Goal: Information Seeking & Learning: Learn about a topic

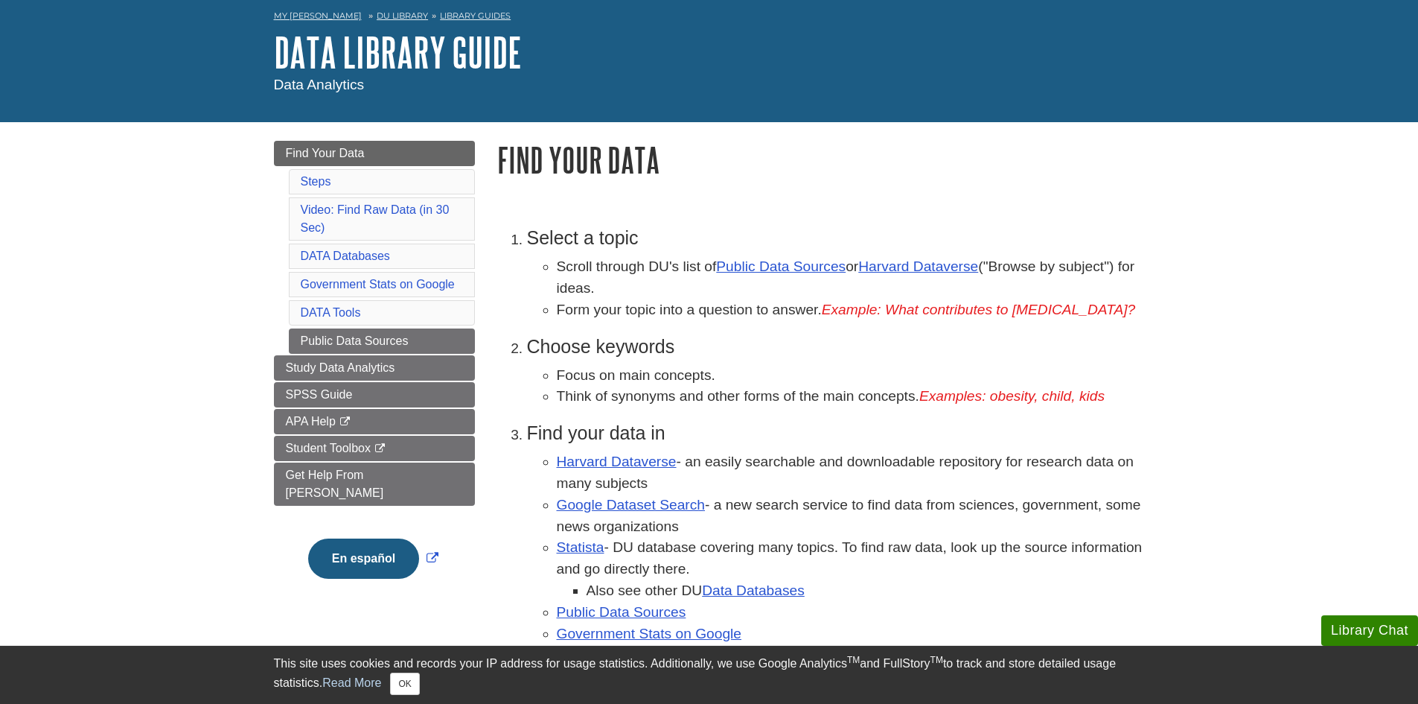
scroll to position [149, 0]
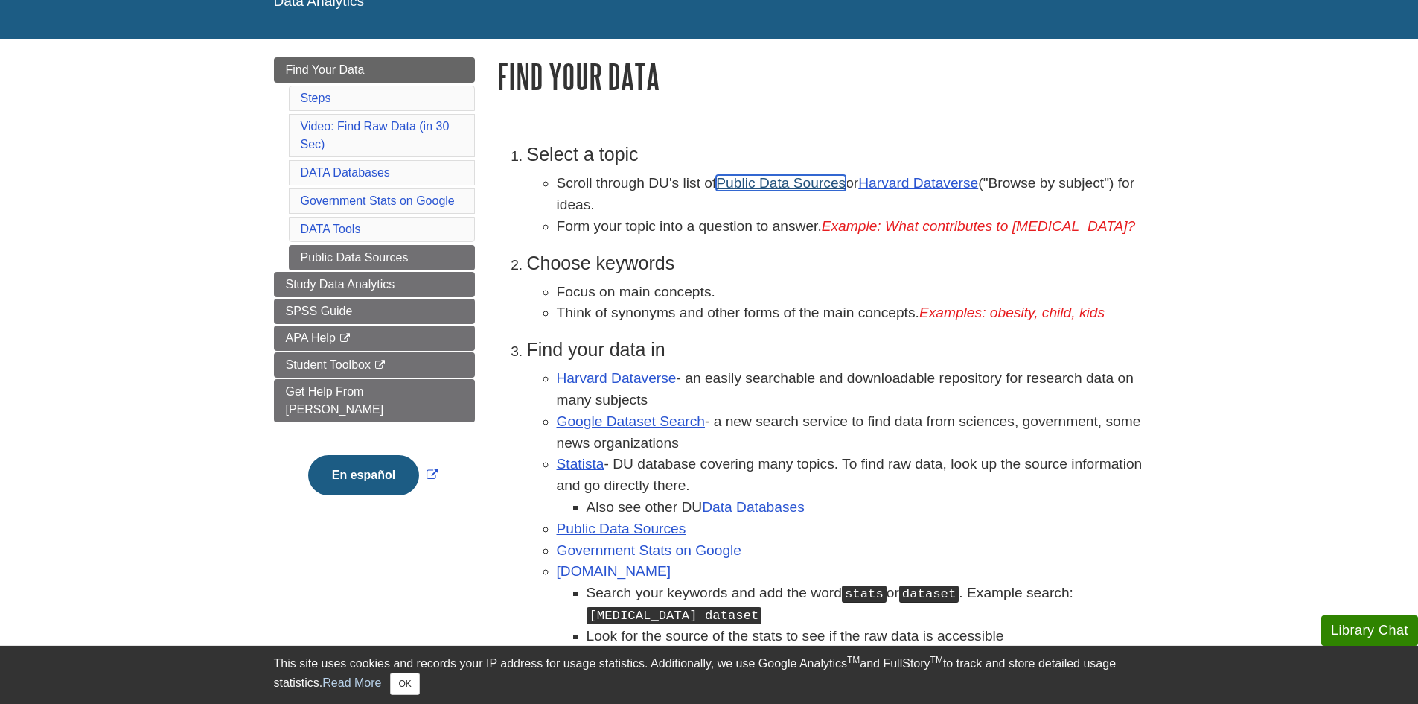
click at [797, 179] on link "Public Data Sources" at bounding box center [781, 183] width 130 height 16
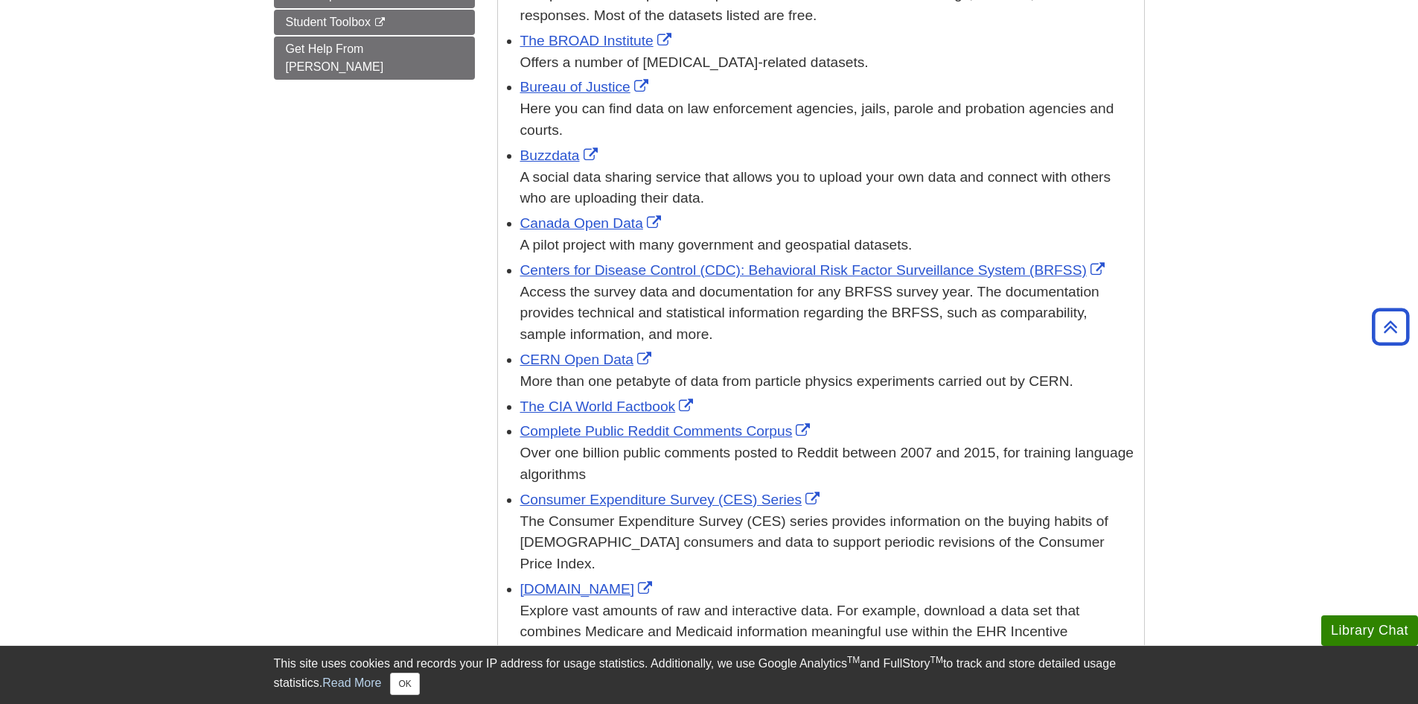
scroll to position [596, 0]
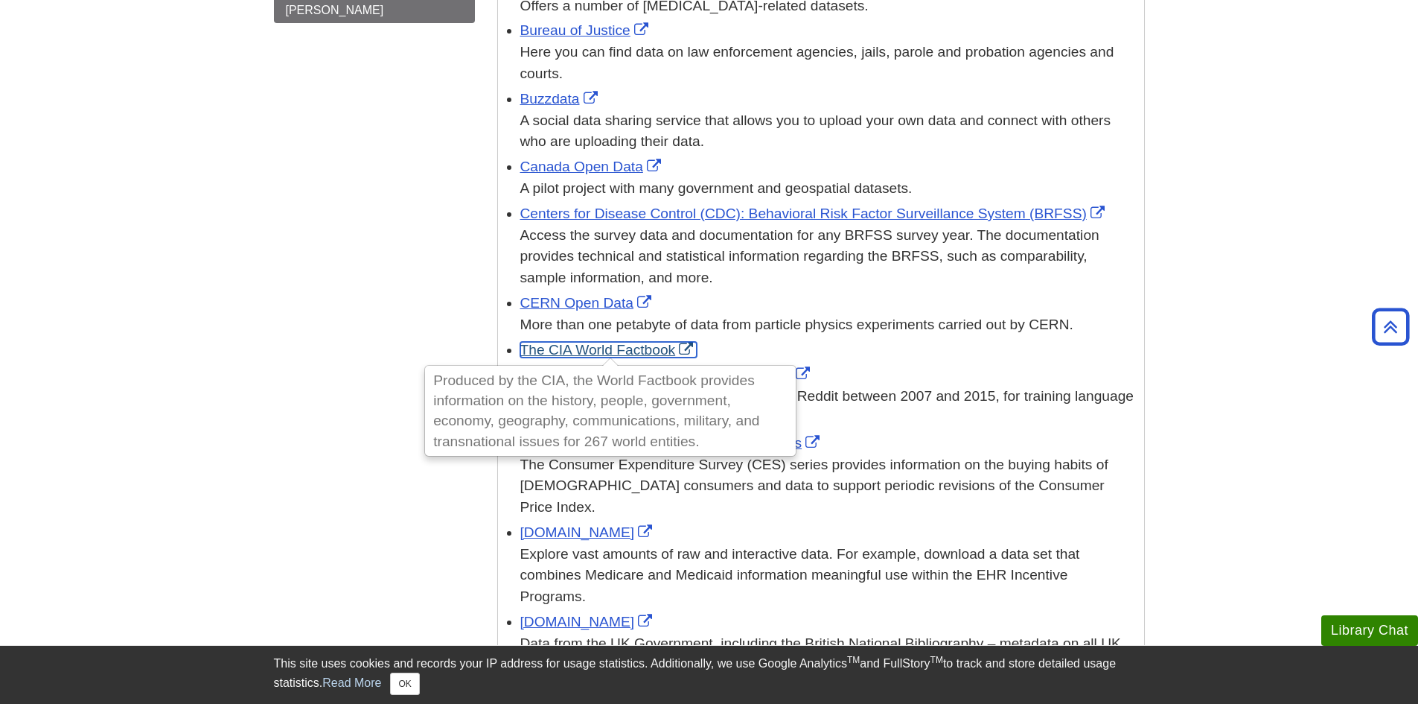
click at [602, 344] on link "The CIA World Factbook" at bounding box center [608, 350] width 177 height 16
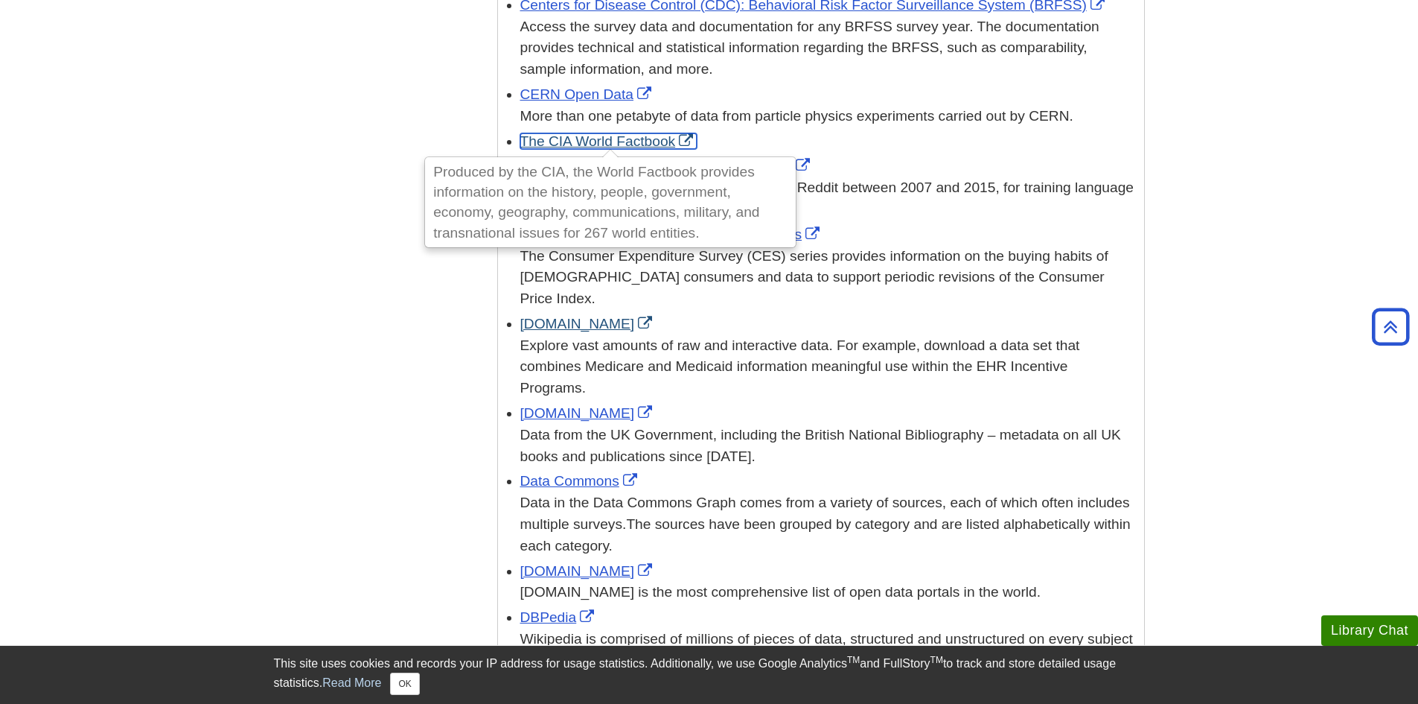
scroll to position [819, 0]
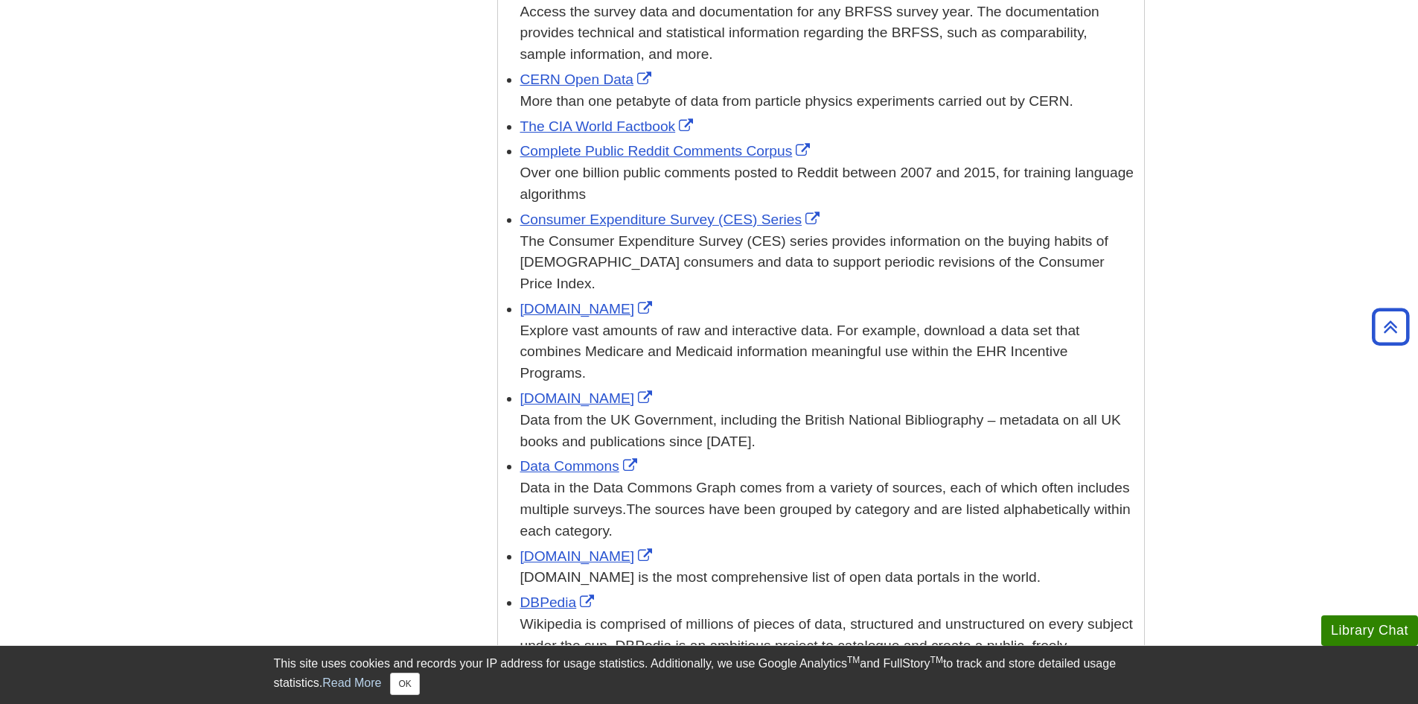
click at [552, 301] on link "Data.gov" at bounding box center [588, 309] width 136 height 16
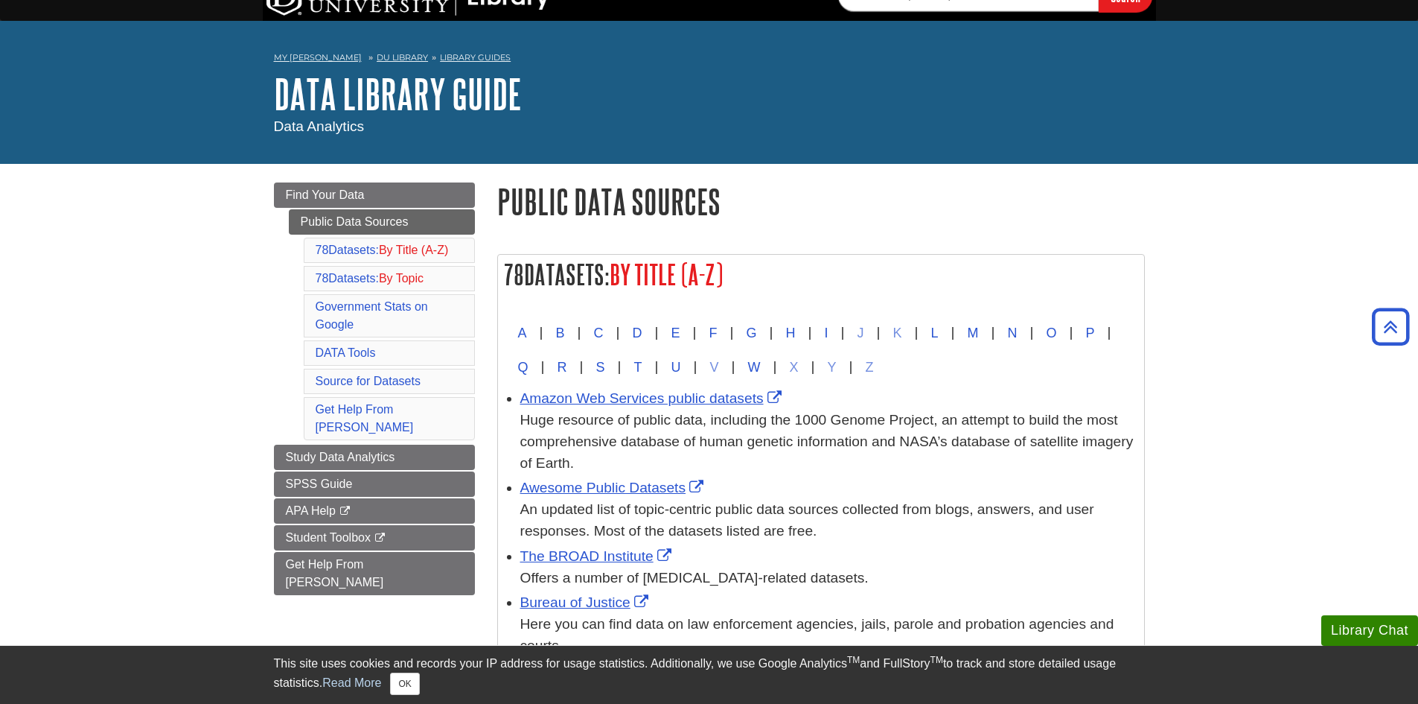
scroll to position [0, 0]
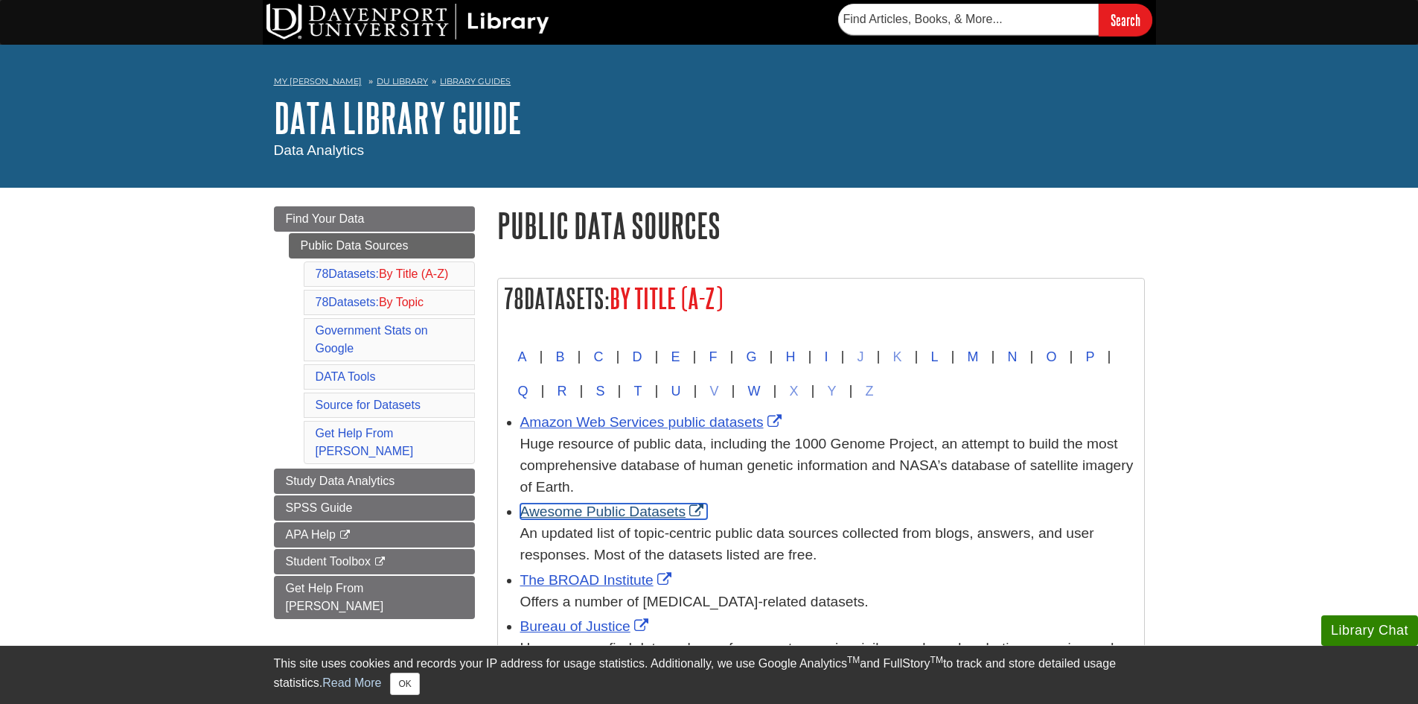
click at [632, 517] on link "Awesome Public Datasets" at bounding box center [614, 511] width 188 height 16
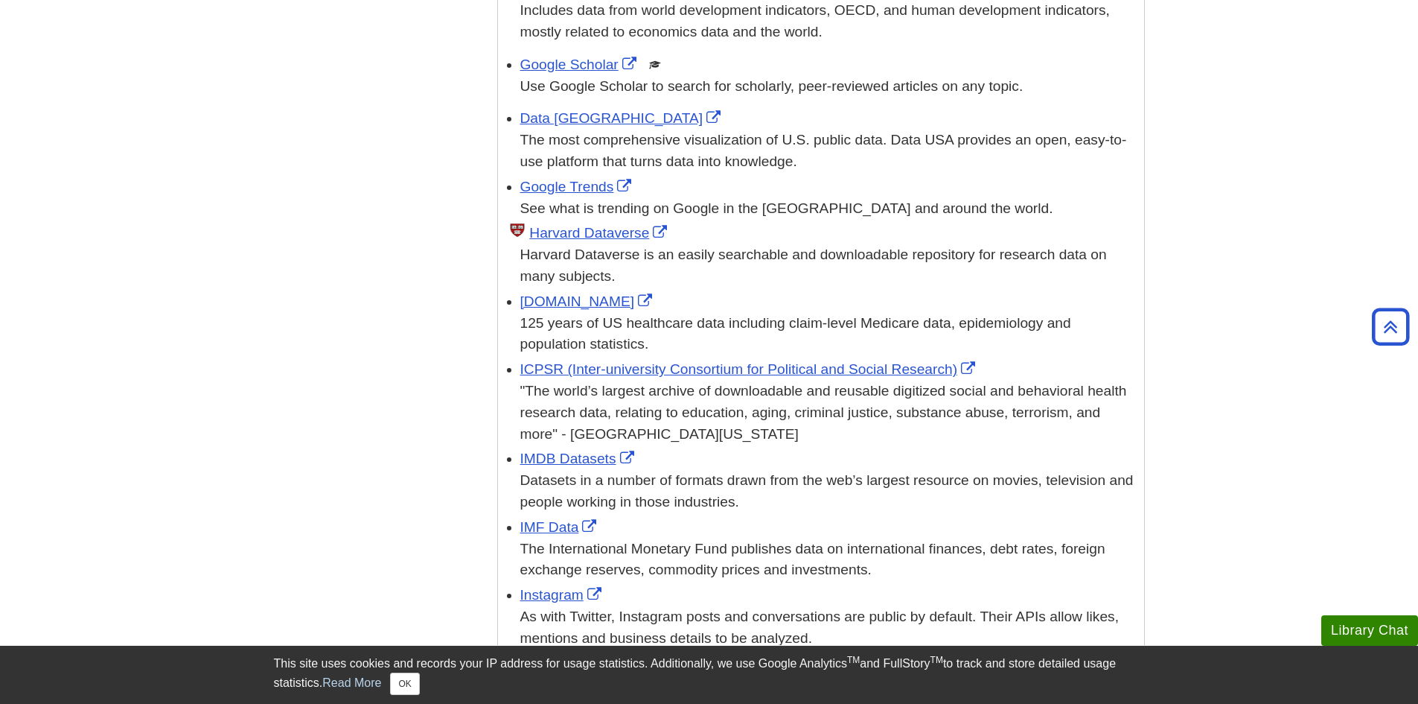
scroll to position [2531, 0]
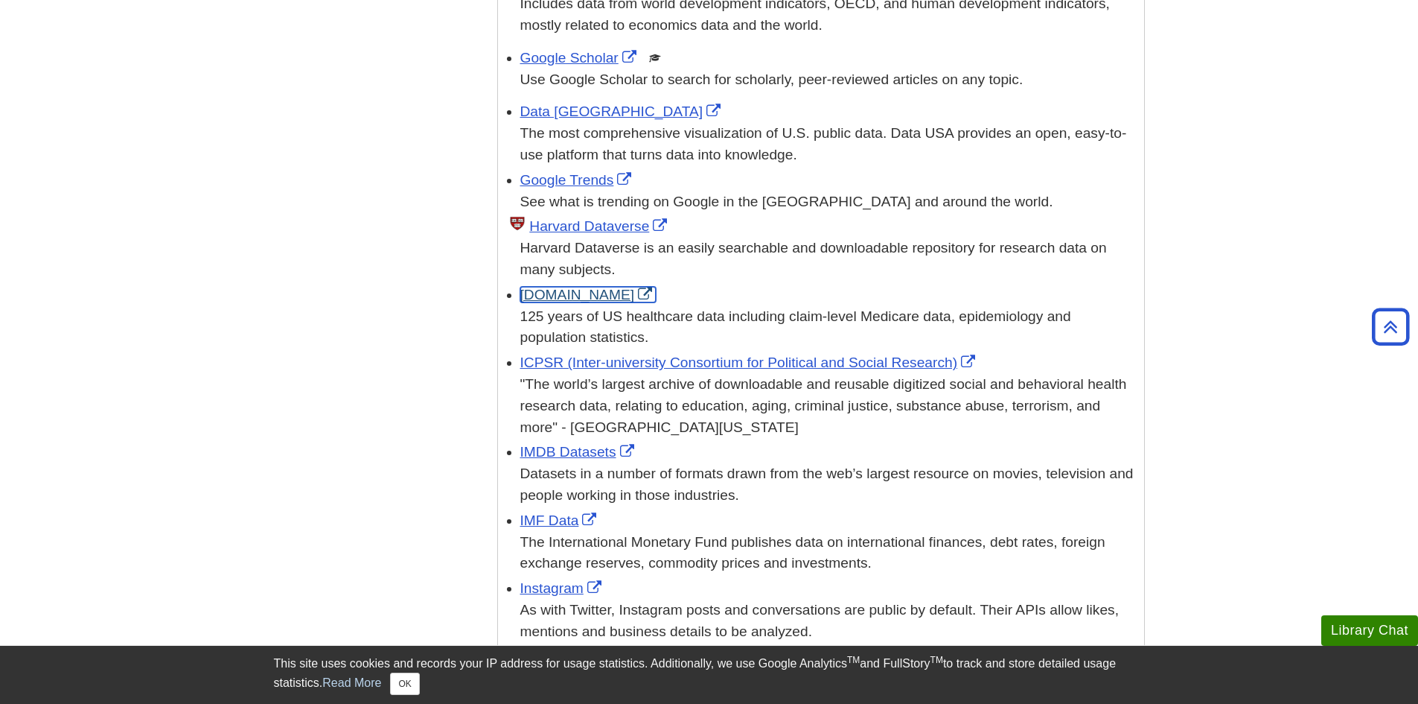
click at [581, 287] on link "Healthdata.gov" at bounding box center [588, 295] width 136 height 16
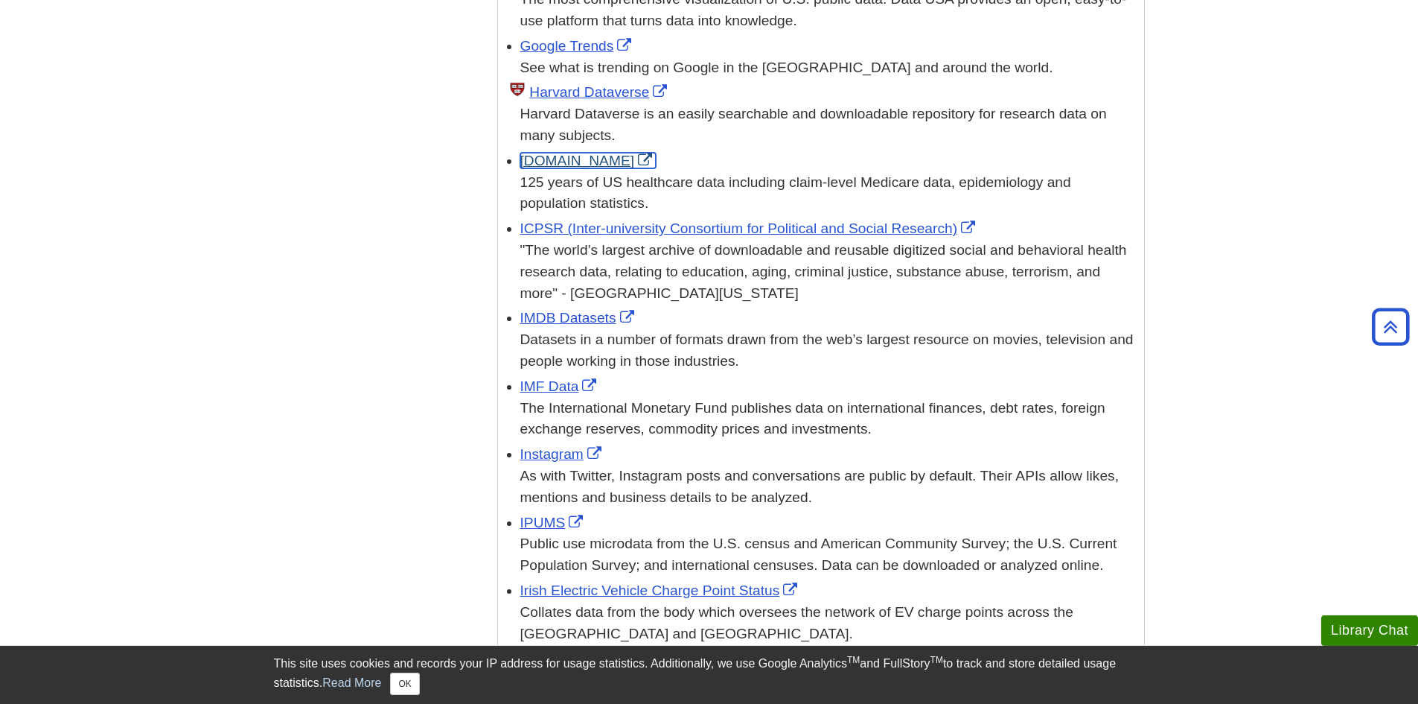
scroll to position [2755, 0]
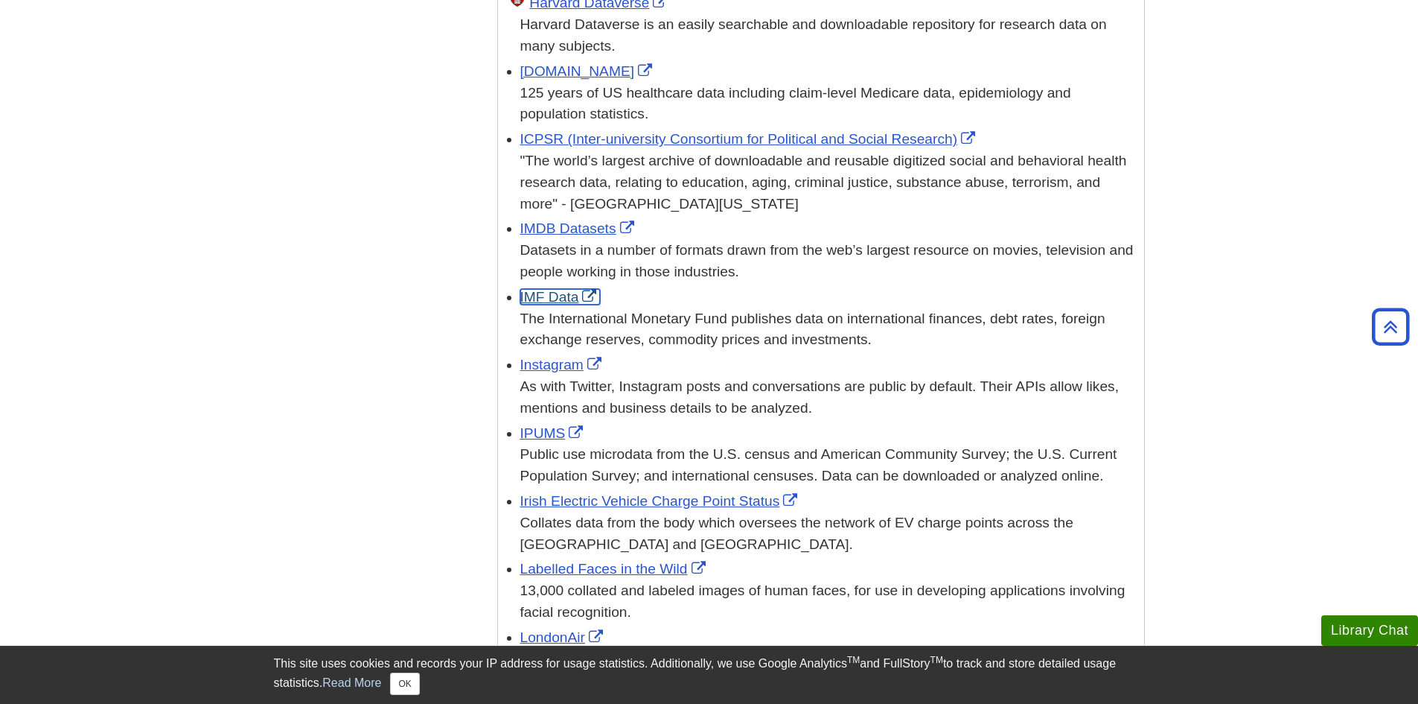
click at [556, 289] on link "IMF Data" at bounding box center [560, 297] width 80 height 16
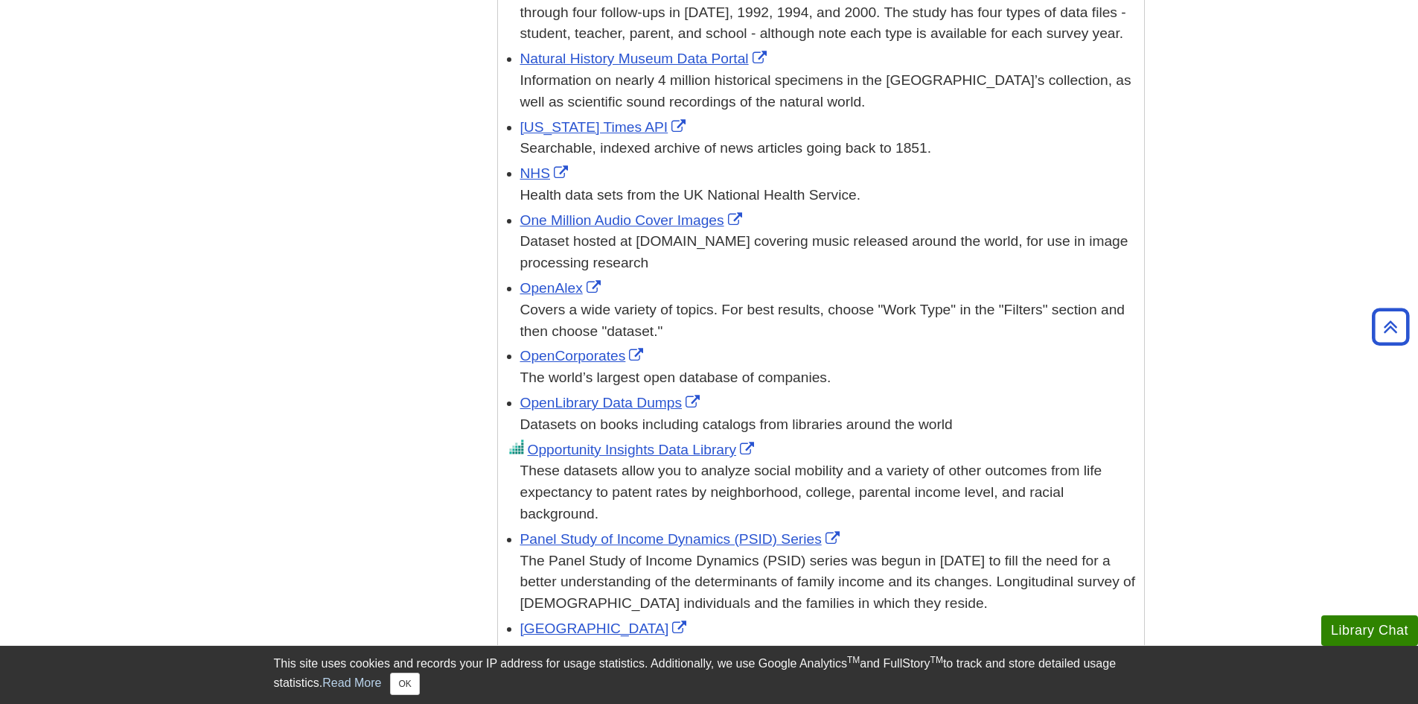
scroll to position [3871, 0]
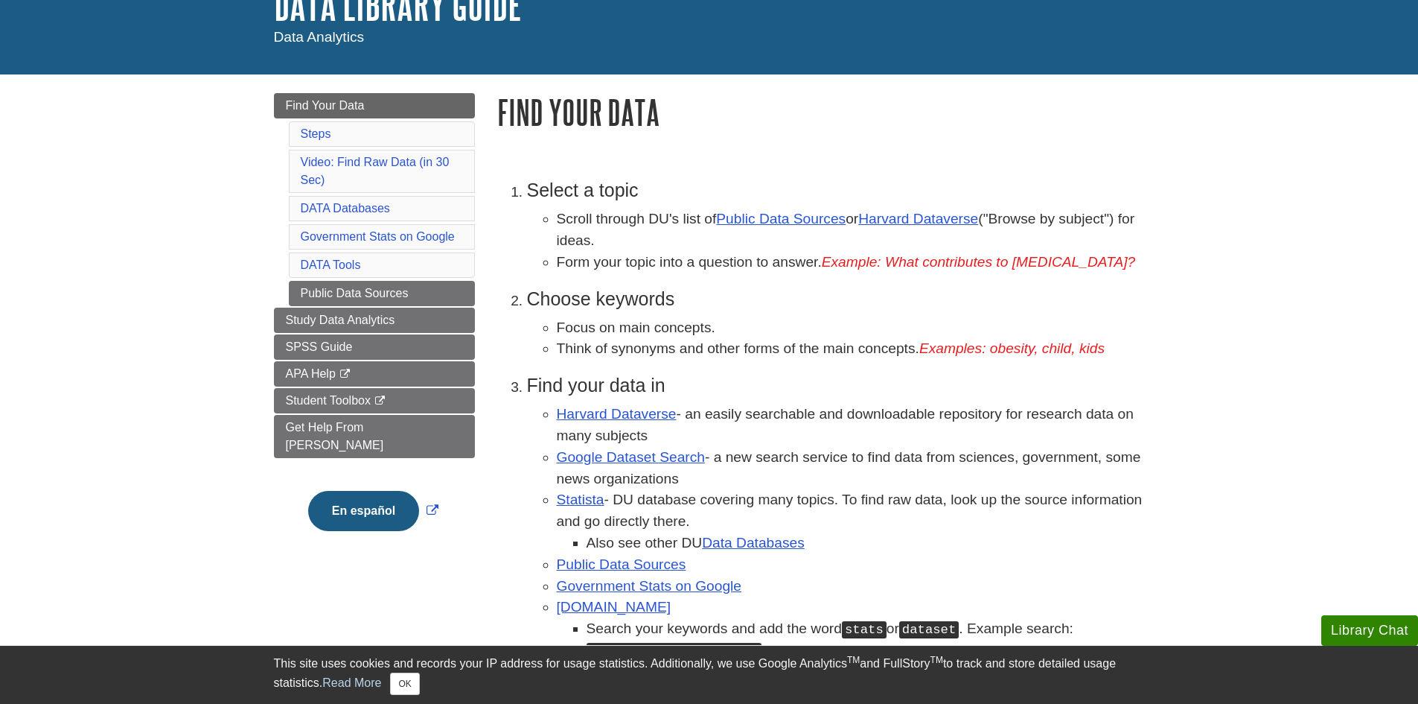
scroll to position [149, 0]
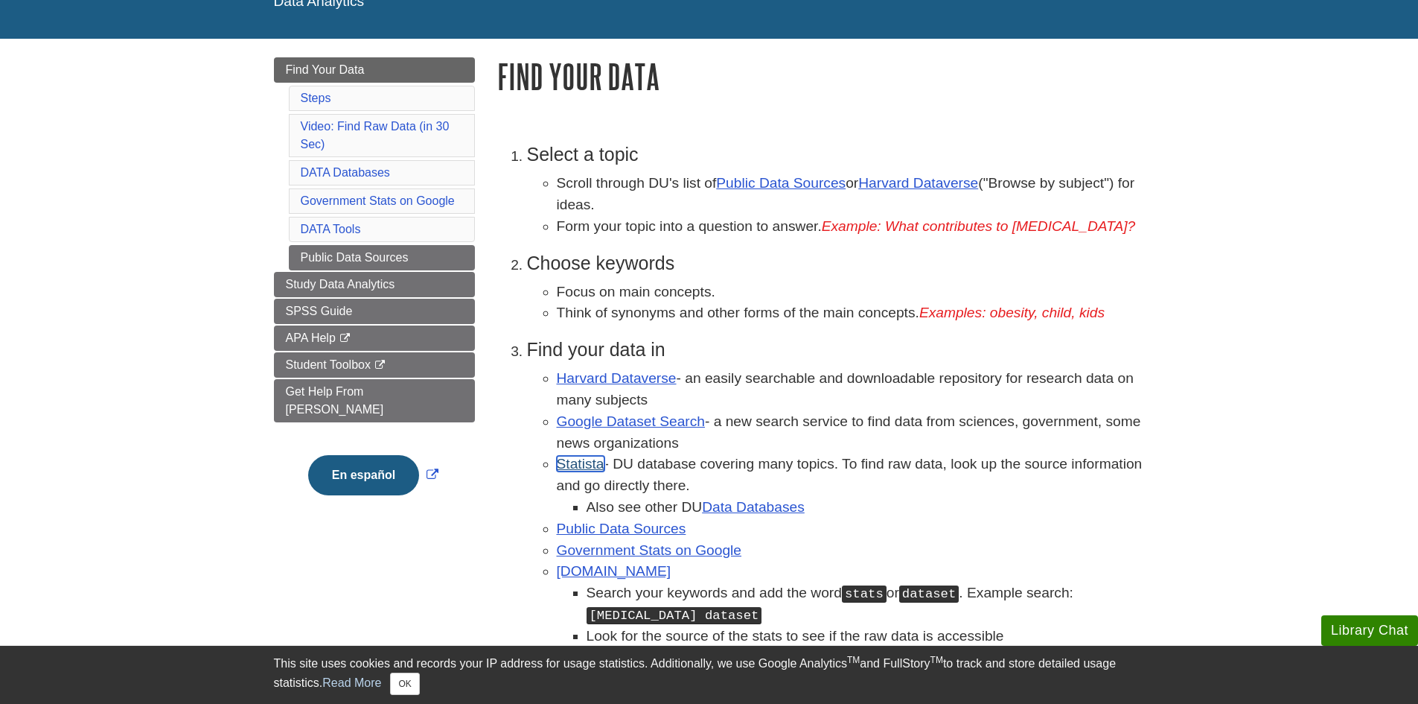
click at [584, 463] on link "Statista" at bounding box center [581, 464] width 48 height 16
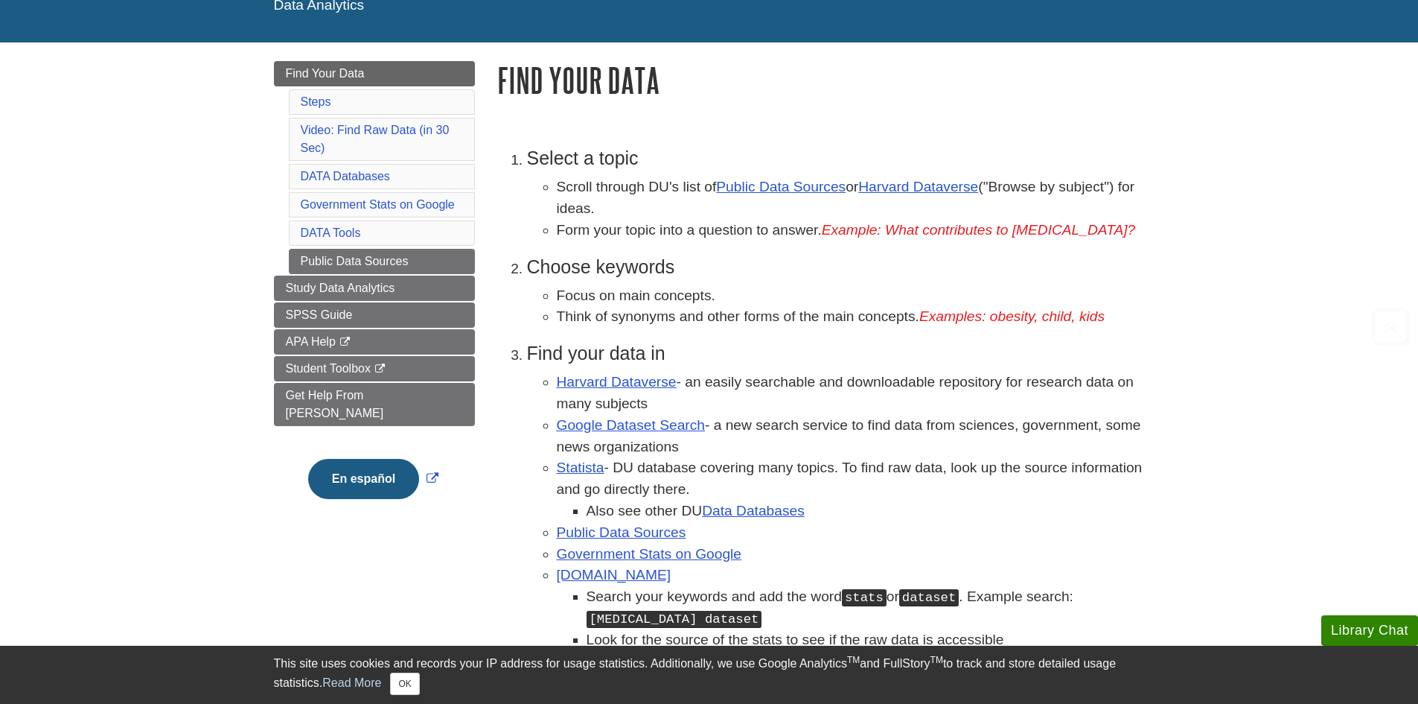
scroll to position [223, 0]
